Goal: Navigation & Orientation: Find specific page/section

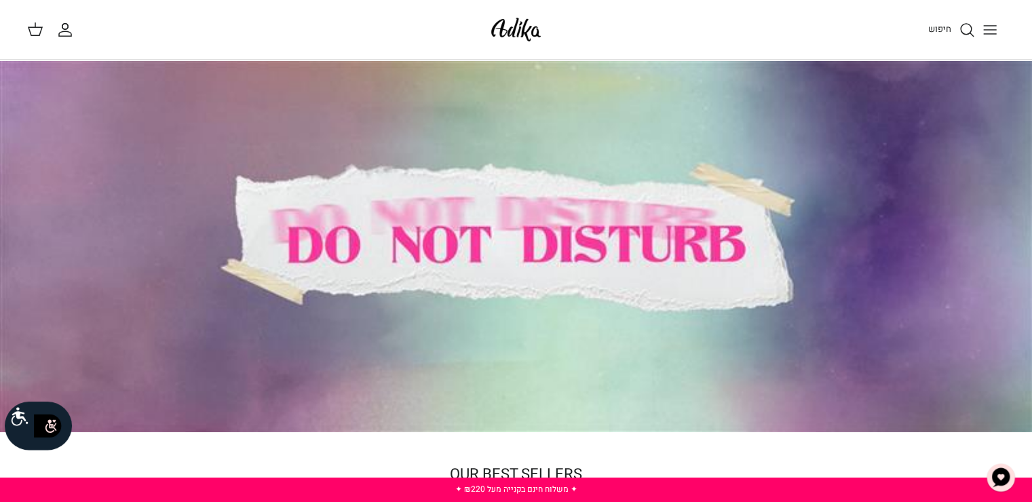
click at [59, 35] on icon "החשבון שלי" at bounding box center [65, 33] width 12 height 5
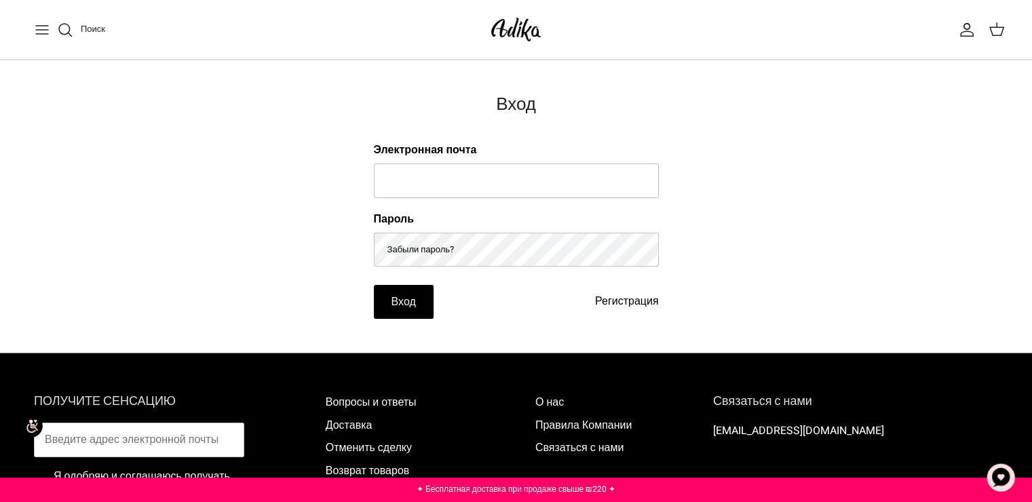
click at [33, 28] on button "Переключить меню" at bounding box center [42, 30] width 30 height 30
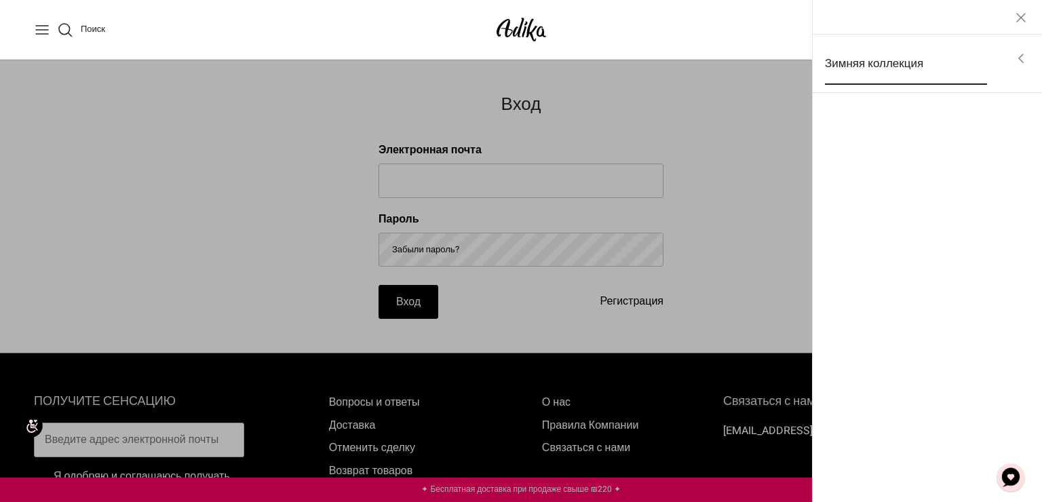
click at [871, 71] on ya-tr-span "Зимняя коллекция" at bounding box center [874, 63] width 98 height 17
click at [874, 55] on ya-tr-span "Все товары" at bounding box center [863, 59] width 61 height 17
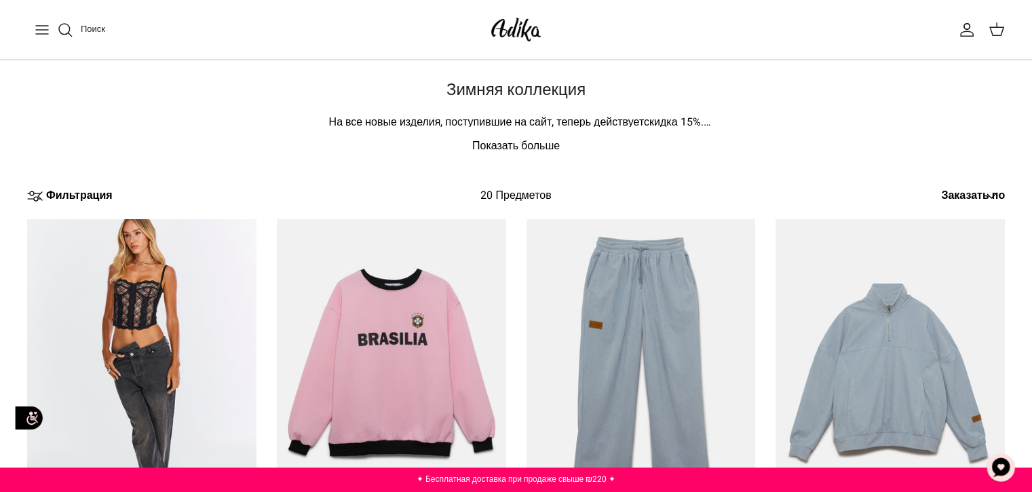
click at [41, 30] on icon "Переключить меню" at bounding box center [42, 30] width 16 height 16
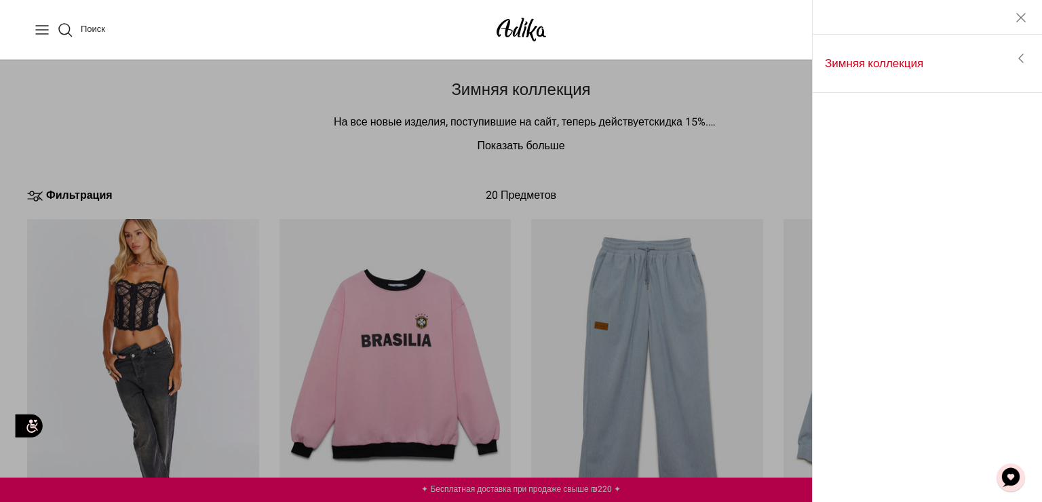
click at [1017, 63] on icon "Toggle menu" at bounding box center [1021, 58] width 16 height 16
click at [903, 65] on link "Все товары" at bounding box center [928, 60] width 216 height 34
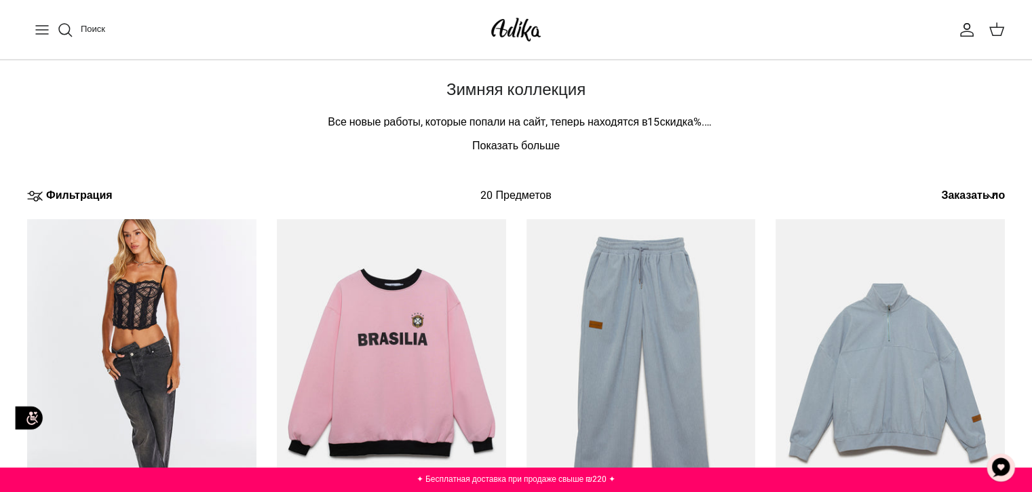
click at [37, 29] on icon "Переключить меню" at bounding box center [42, 30] width 16 height 16
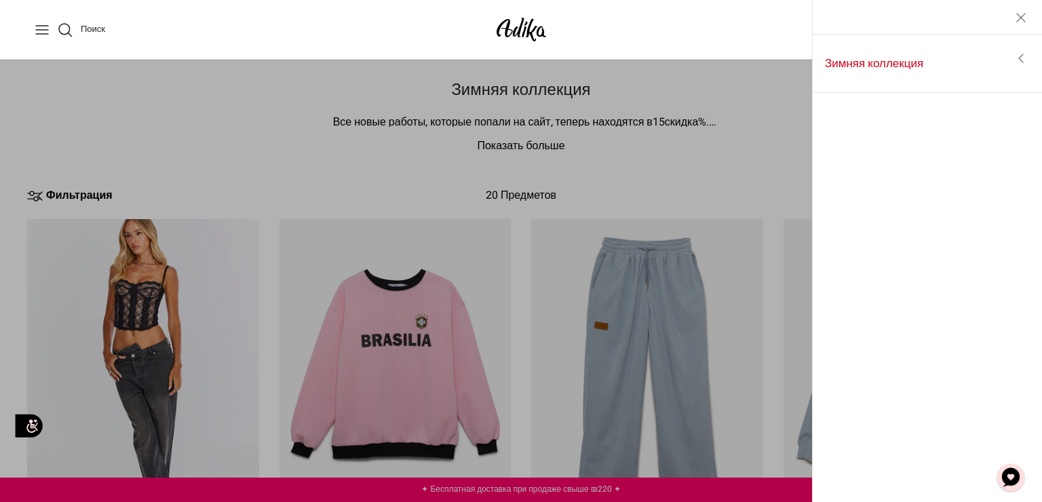
click at [1012, 58] on link "Toggle menu" at bounding box center [1021, 58] width 43 height 31
click at [837, 15] on icon "Left" at bounding box center [835, 18] width 16 height 16
click at [892, 64] on ya-tr-span "Зимняя коллекция" at bounding box center [874, 63] width 98 height 17
click at [670, 24] on div "Мой аккаунт Поиск" at bounding box center [790, 30] width 452 height 18
click at [1029, 22] on icon "Закрыть" at bounding box center [1021, 18] width 16 height 16
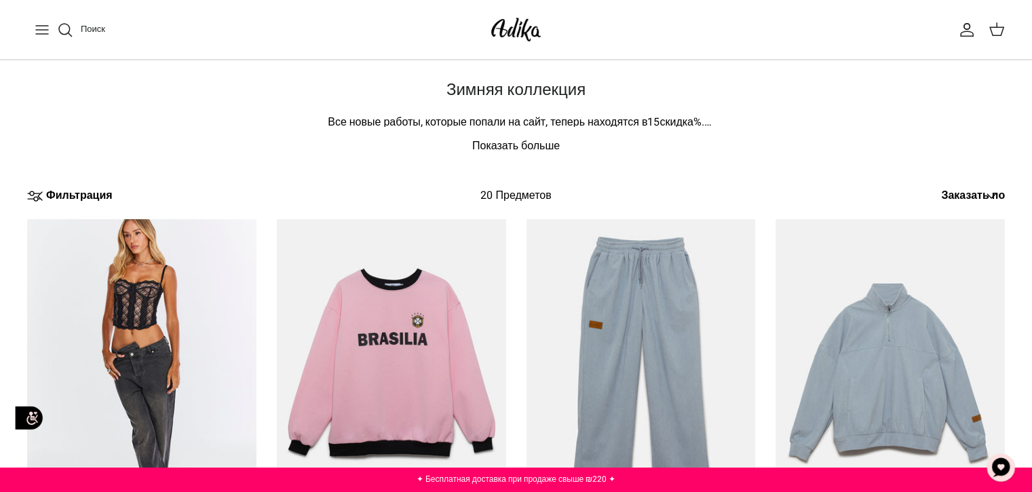
click at [49, 31] on icon "Переключить меню" at bounding box center [42, 30] width 16 height 16
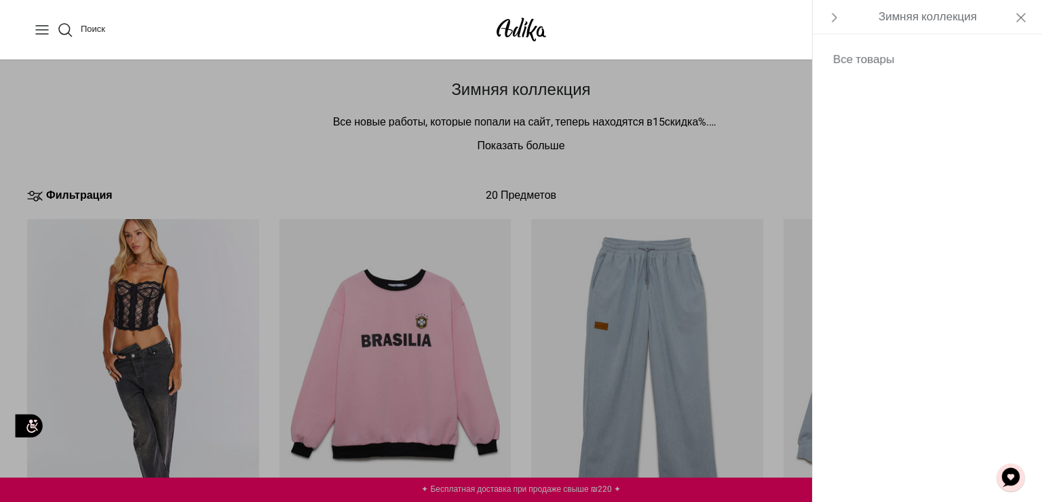
click at [836, 14] on icon "Left" at bounding box center [835, 18] width 16 height 16
click at [35, 33] on icon "Переключить меню" at bounding box center [42, 30] width 16 height 16
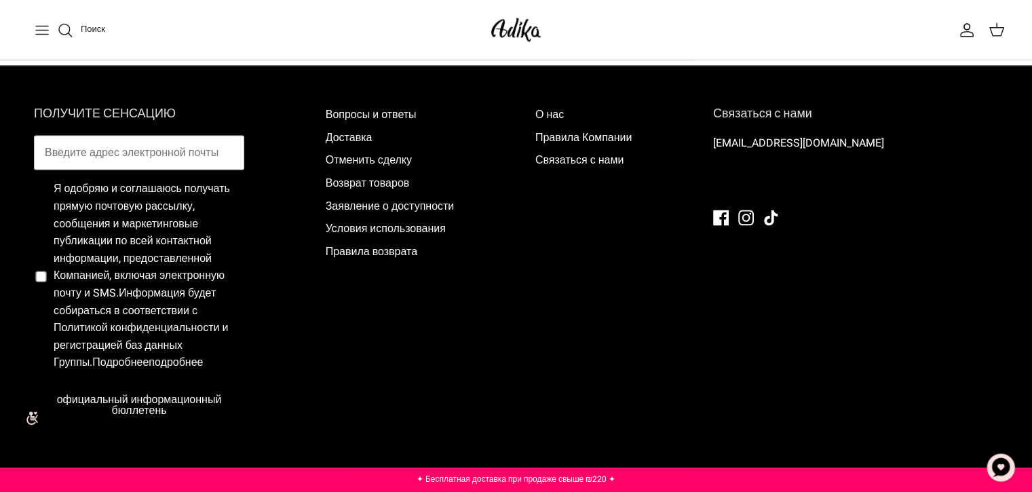
scroll to position [1918, 0]
